Goal: Obtain resource: Download file/media

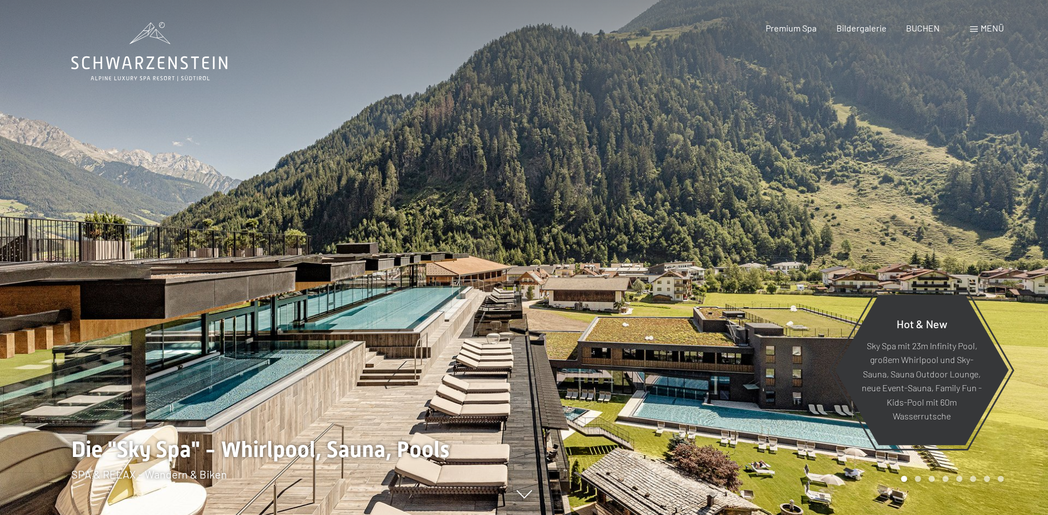
click at [980, 24] on span "Menü" at bounding box center [991, 28] width 23 height 10
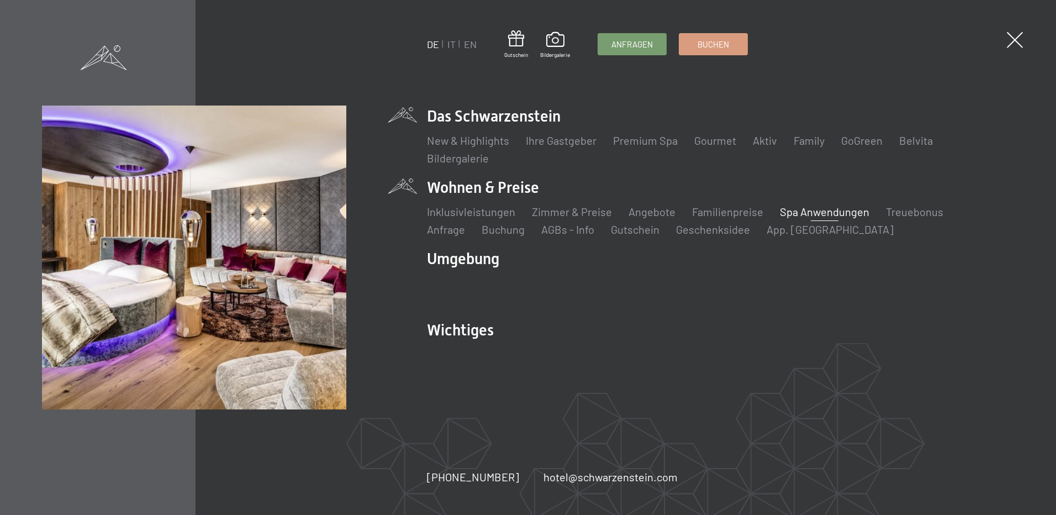
click at [840, 215] on link "Spa Anwendungen" at bounding box center [824, 211] width 89 height 13
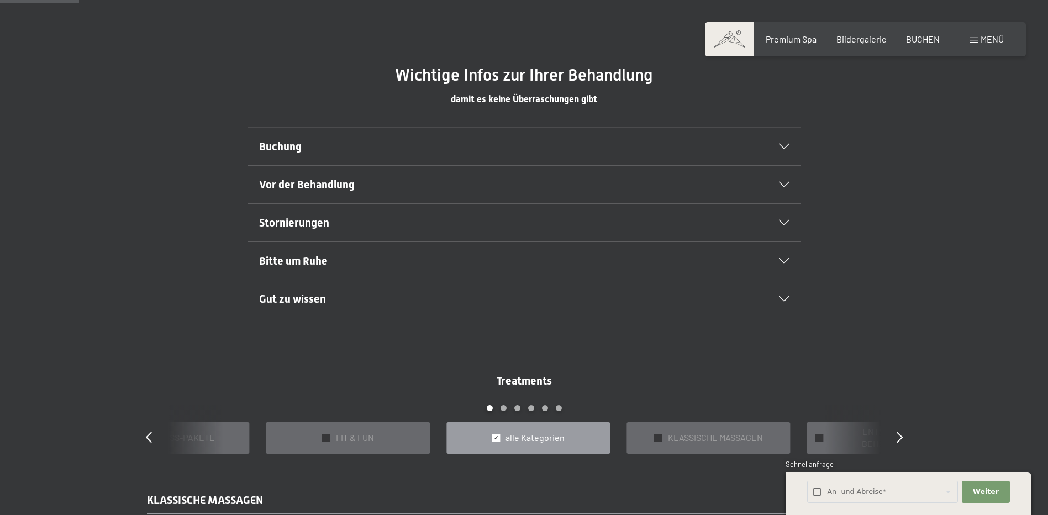
scroll to position [663, 0]
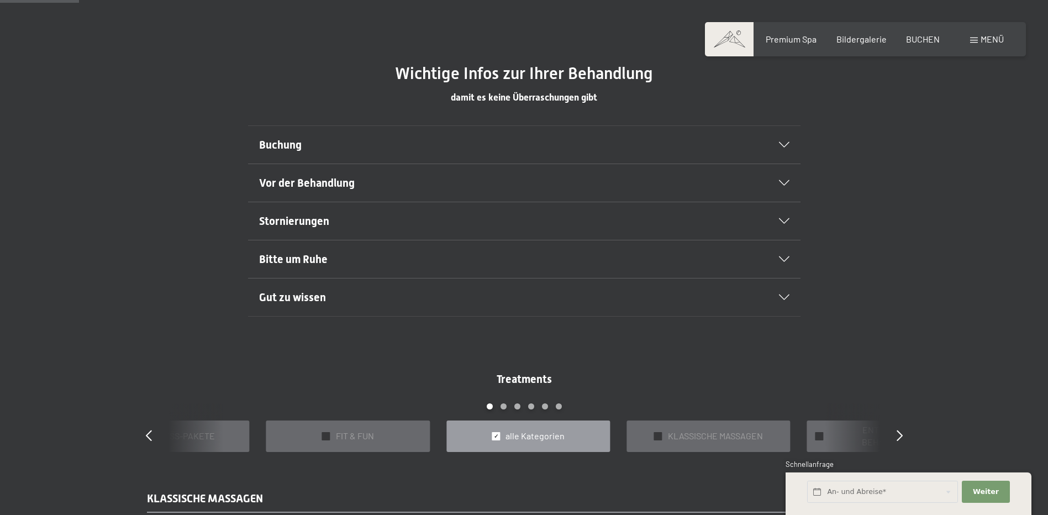
click at [313, 146] on h2 "Buchung" at bounding box center [497, 144] width 477 height 15
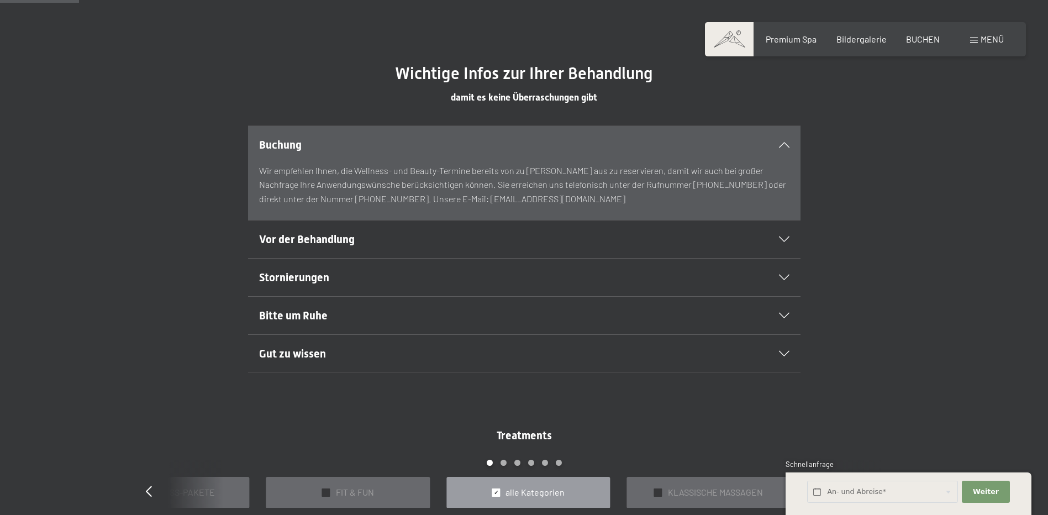
click at [313, 146] on h2 "Buchung" at bounding box center [497, 144] width 477 height 15
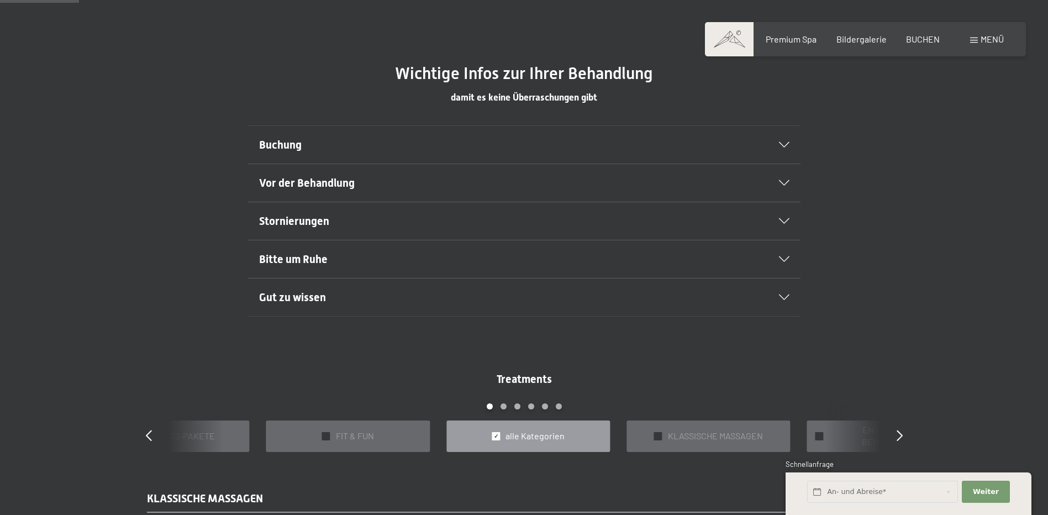
click at [304, 177] on span "Vor der Behandlung" at bounding box center [307, 182] width 96 height 13
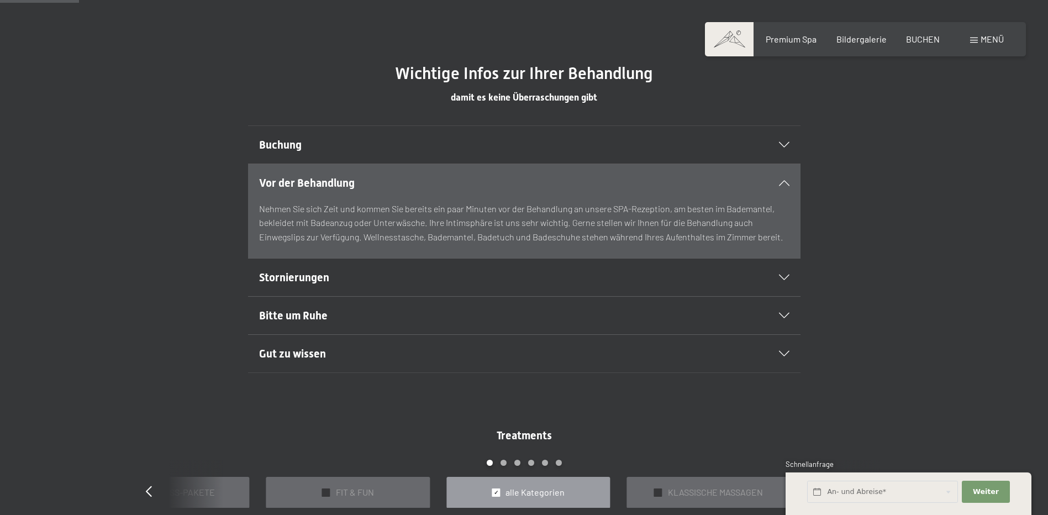
click at [334, 182] on span "Vor der Behandlung" at bounding box center [307, 182] width 96 height 13
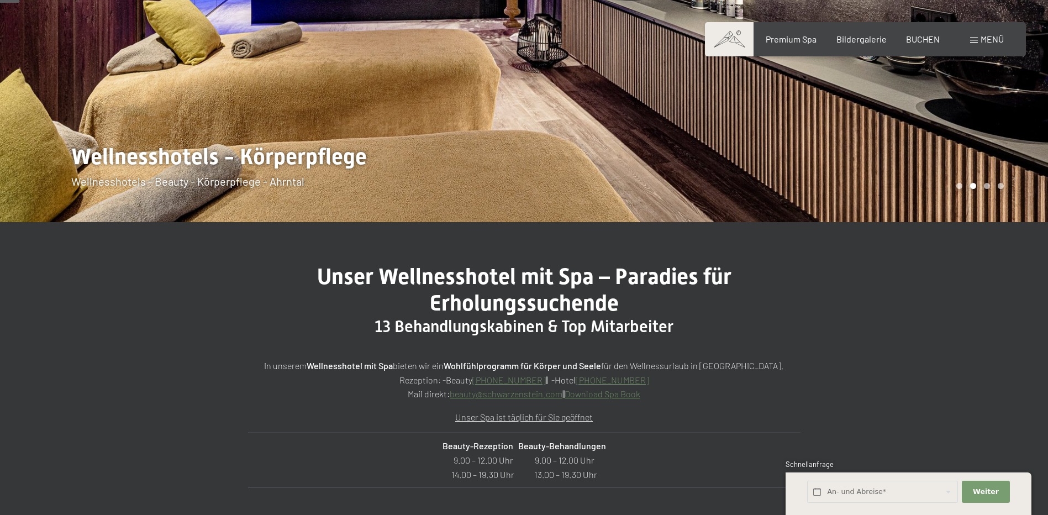
scroll to position [221, 0]
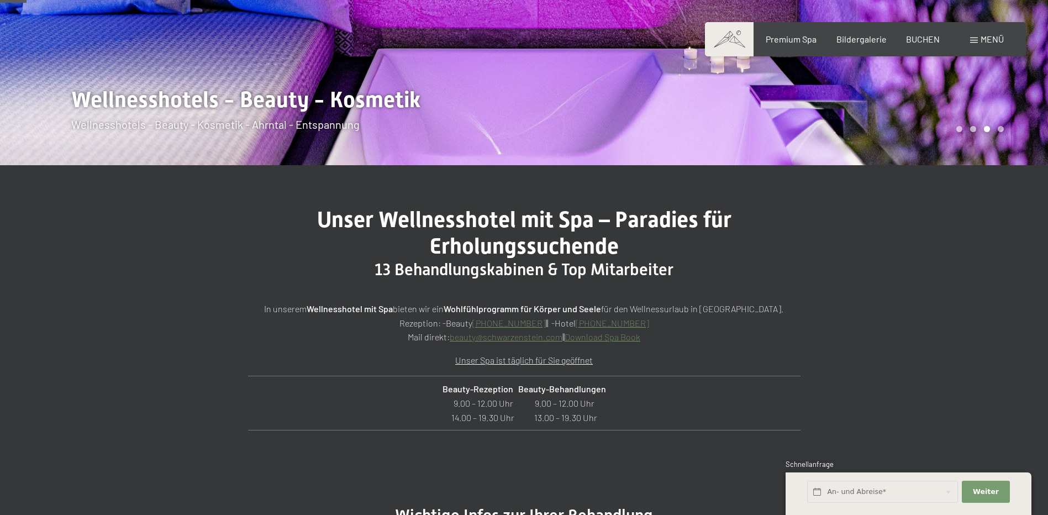
click at [617, 336] on link "Download Spa Book" at bounding box center [602, 336] width 76 height 10
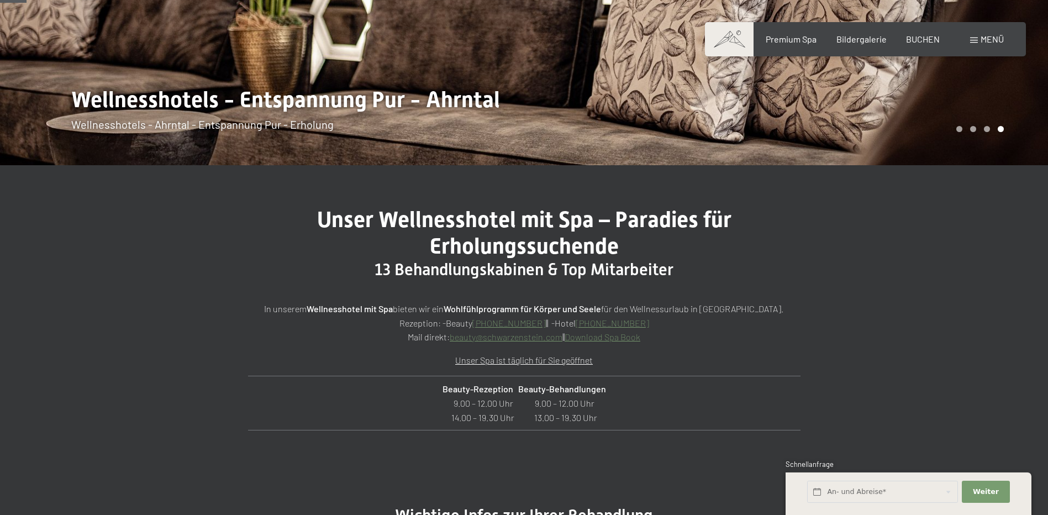
click at [495, 339] on link "beauty@ no-spam. schwarzenstein. no-spam. com" at bounding box center [506, 336] width 113 height 10
